Goal: Navigation & Orientation: Find specific page/section

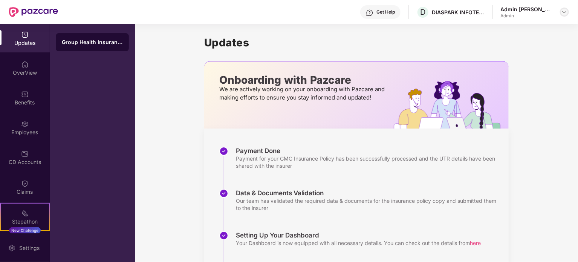
click at [565, 12] on img at bounding box center [565, 12] width 6 height 6
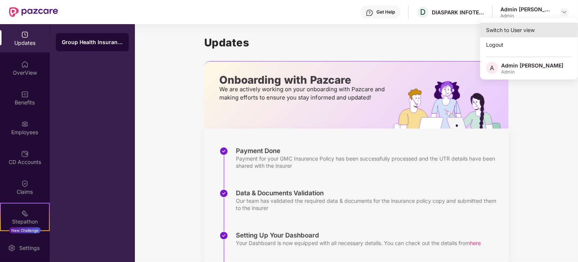
click at [521, 29] on div "Switch to User view" at bounding box center [529, 30] width 98 height 15
